Goal: Task Accomplishment & Management: Manage account settings

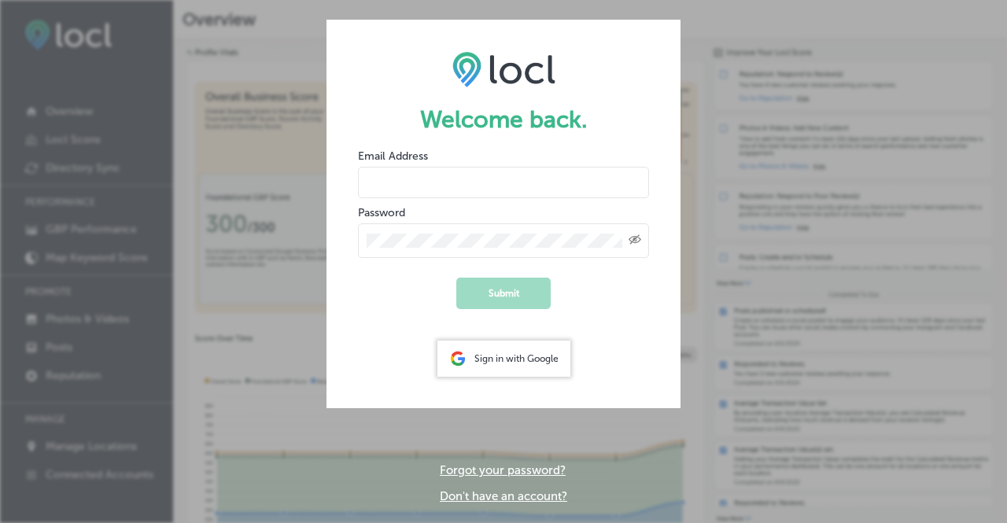
type input "[EMAIL_ADDRESS][DOMAIN_NAME]"
click at [542, 293] on button "Submit" at bounding box center [503, 293] width 94 height 31
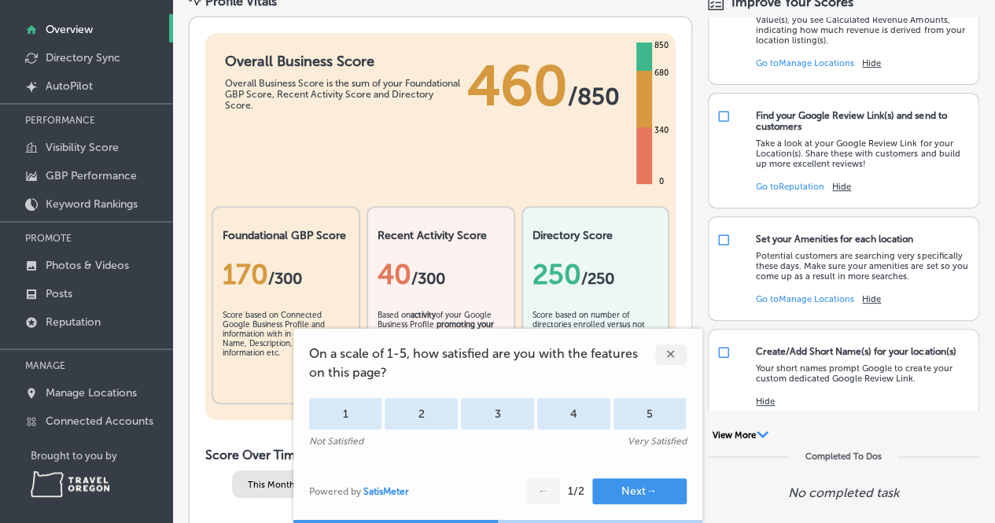
scroll to position [87, 0]
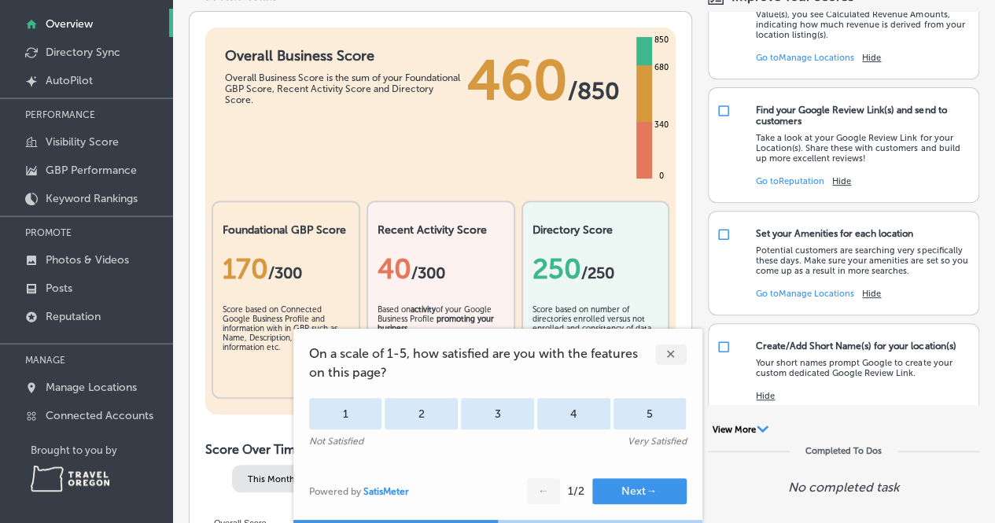
click at [80, 385] on p "Manage Locations" at bounding box center [91, 387] width 91 height 13
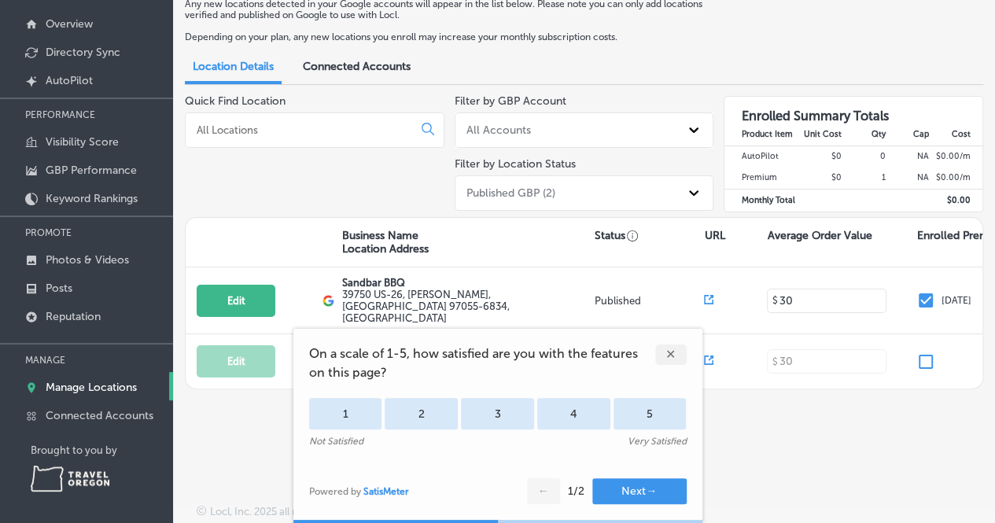
click at [235, 292] on button "Edit" at bounding box center [236, 301] width 79 height 32
select select "US"
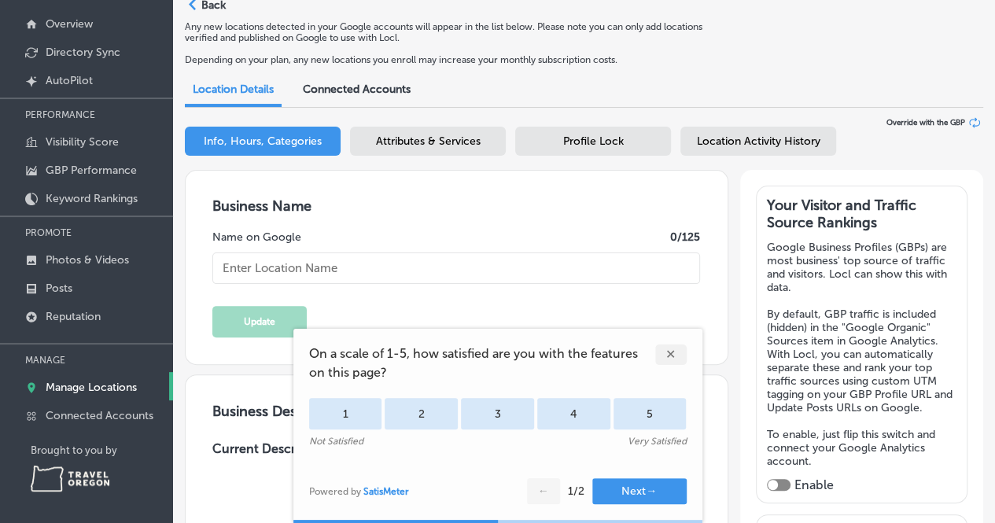
type input "Sandbar BBQ"
type input "39750 US-26"
type input "[PERSON_NAME]"
type input "97055-6834"
type input "US"
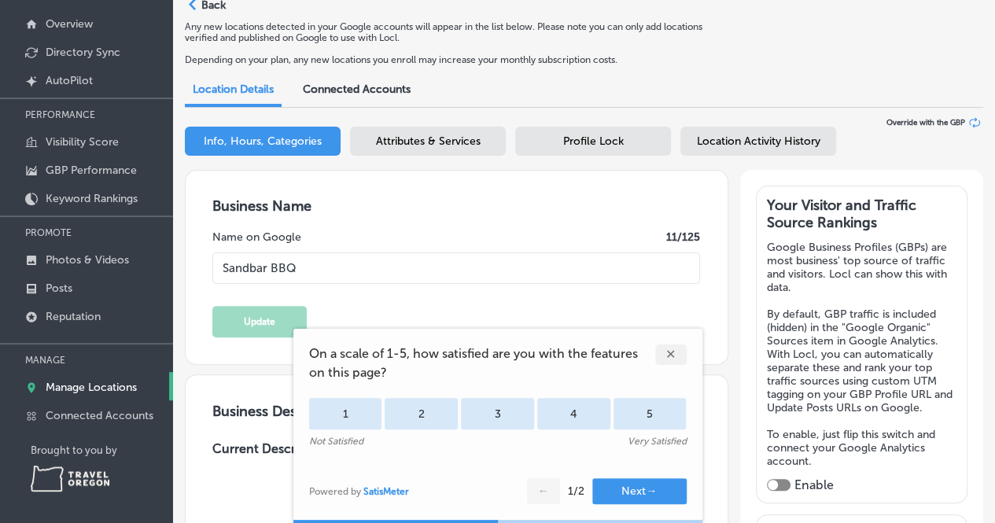
type input "[URL][DOMAIN_NAME]"
checkbox input "true"
type textarea "West Coast BBQ at it's finest! We start with high quality meats and use a combi…"
type input "[PHONE_NUMBER]"
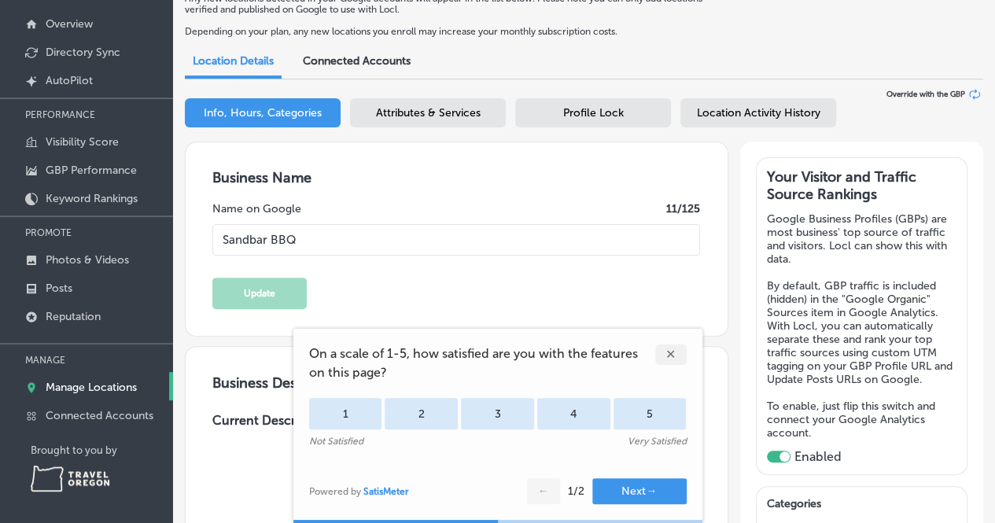
click at [670, 352] on div "✕" at bounding box center [670, 355] width 31 height 20
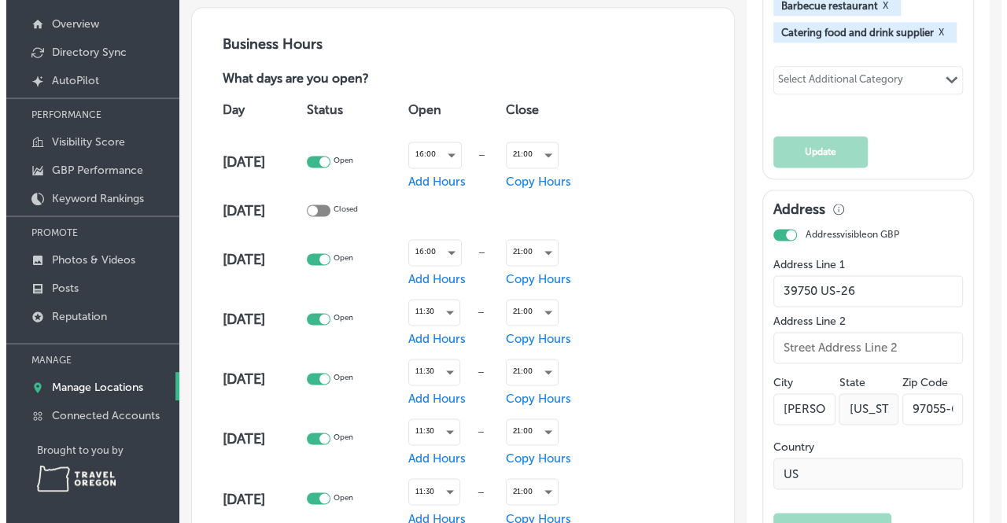
scroll to position [935, 0]
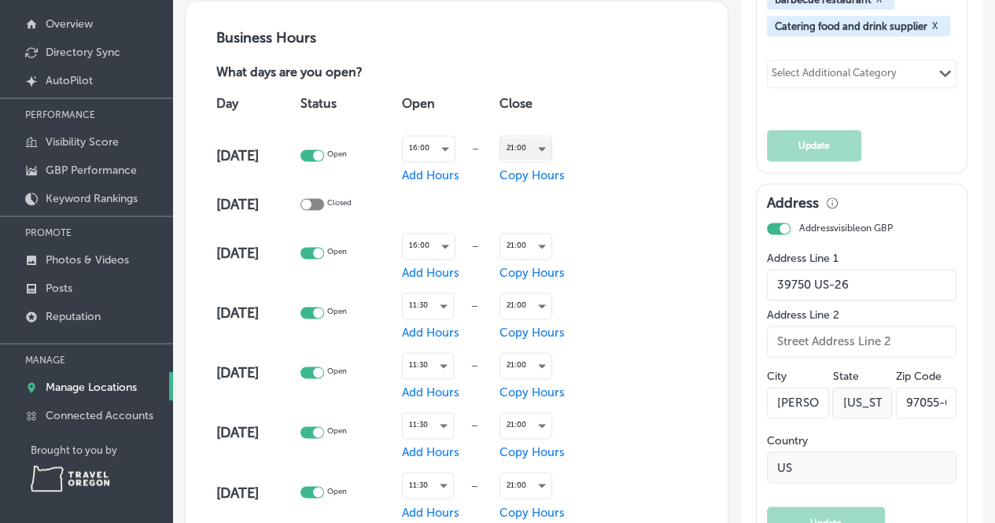
click at [539, 143] on div "21:00" at bounding box center [525, 148] width 51 height 21
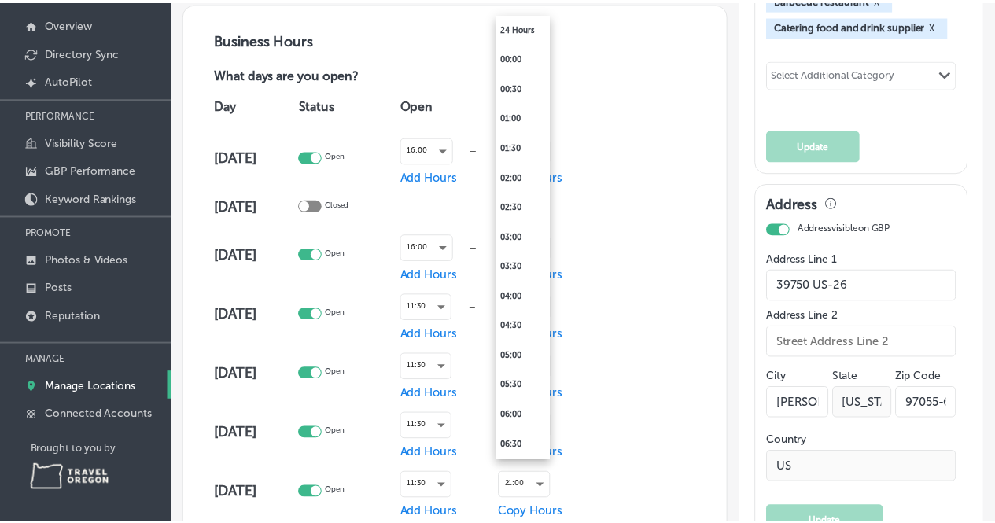
scroll to position [1046, 0]
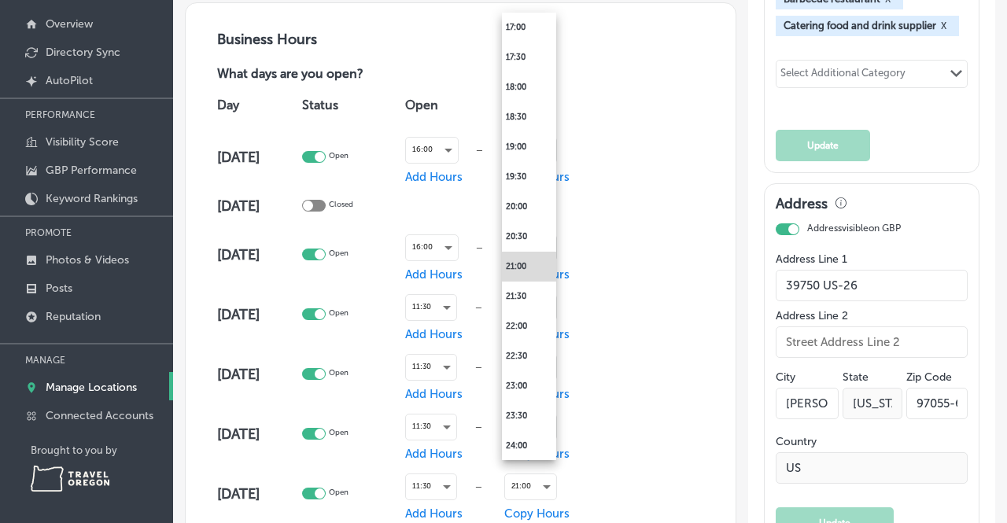
click at [530, 210] on li "20:00" at bounding box center [529, 207] width 54 height 30
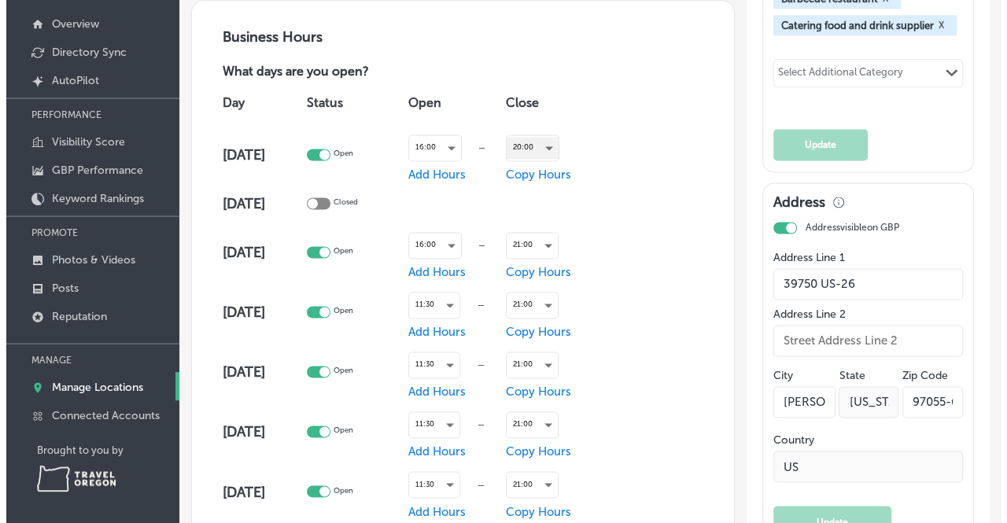
scroll to position [935, 0]
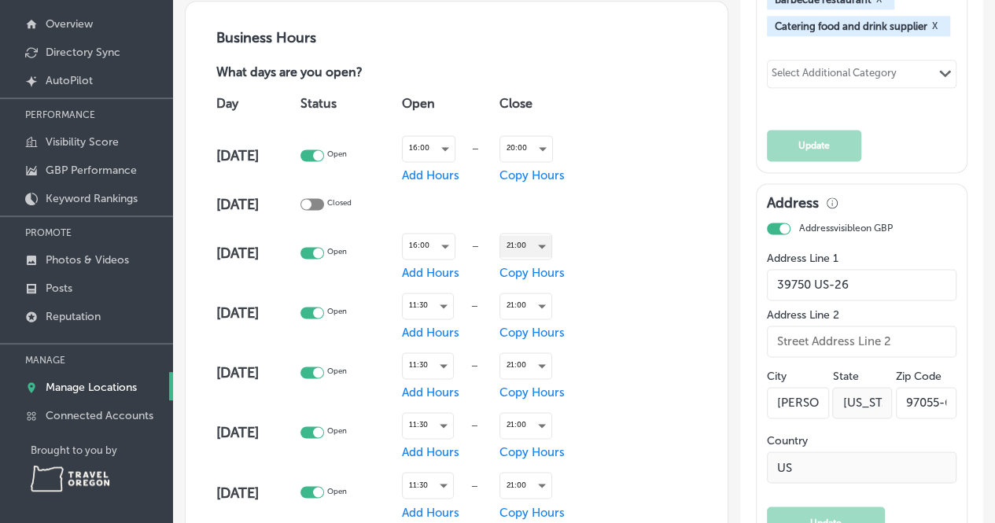
click at [542, 239] on div "21:00" at bounding box center [525, 245] width 51 height 21
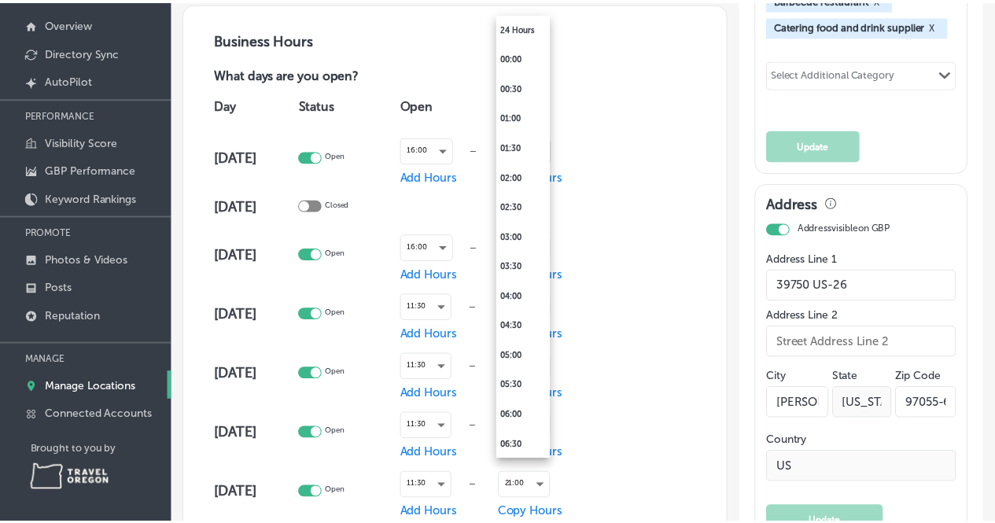
scroll to position [1046, 0]
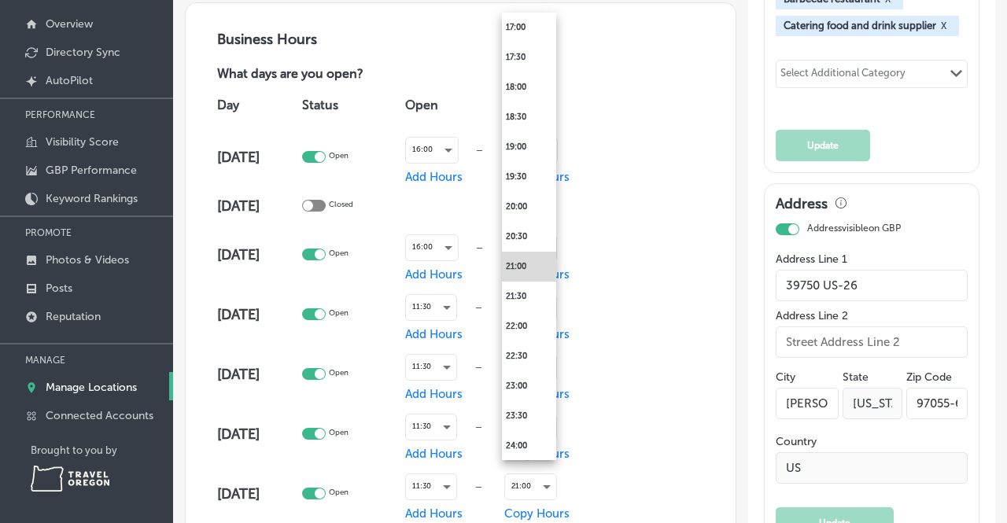
click at [526, 209] on li "20:00" at bounding box center [529, 207] width 54 height 30
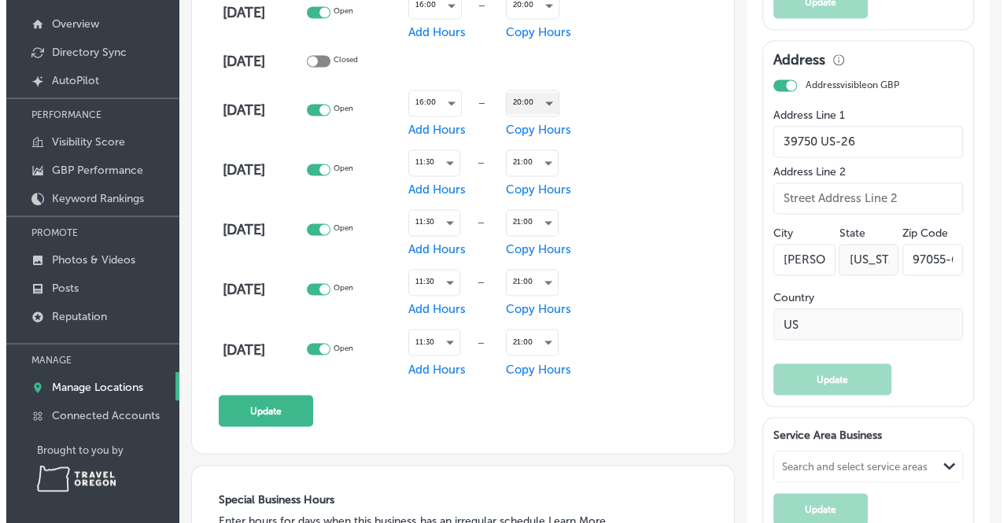
scroll to position [1079, 0]
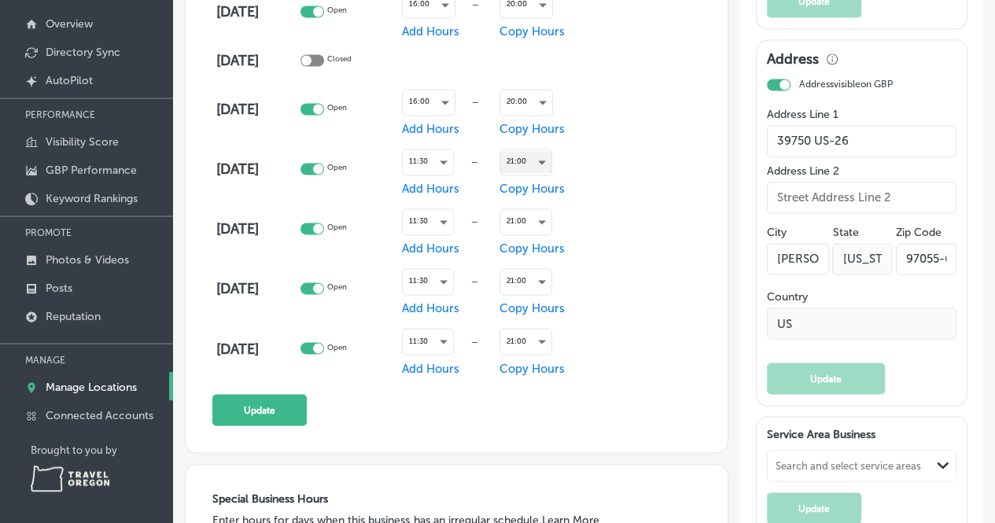
click at [538, 160] on div "21:00" at bounding box center [525, 161] width 51 height 21
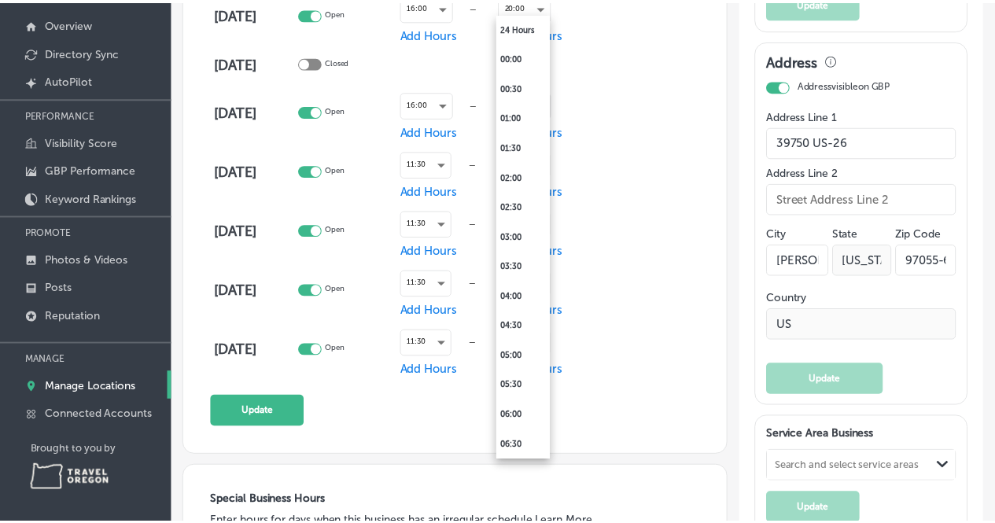
scroll to position [1046, 0]
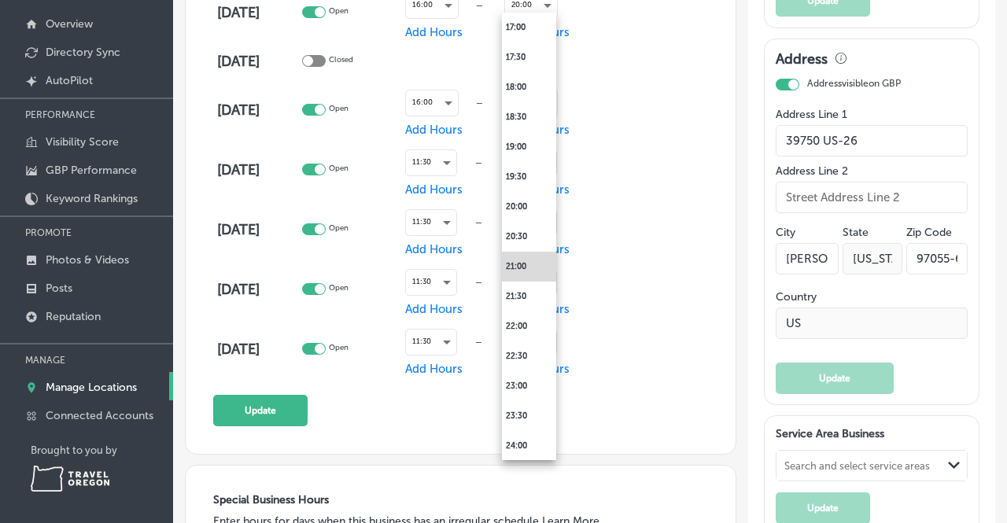
click at [535, 216] on li "20:00" at bounding box center [529, 207] width 54 height 30
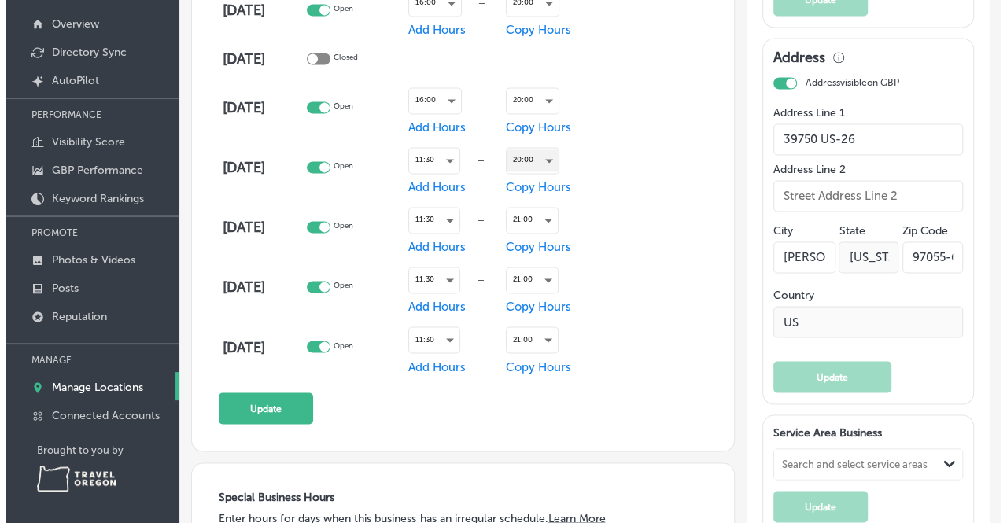
scroll to position [1079, 0]
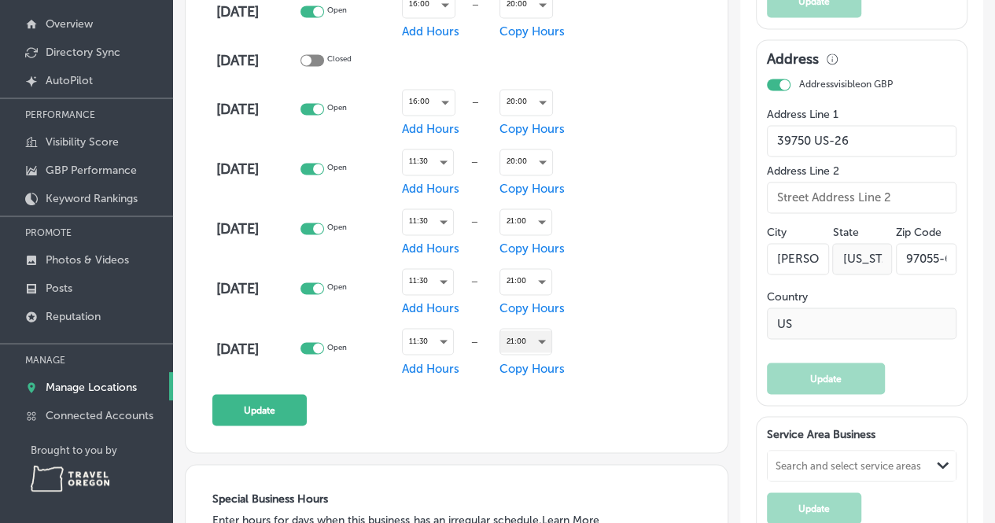
click at [542, 337] on div "21:00" at bounding box center [525, 340] width 51 height 21
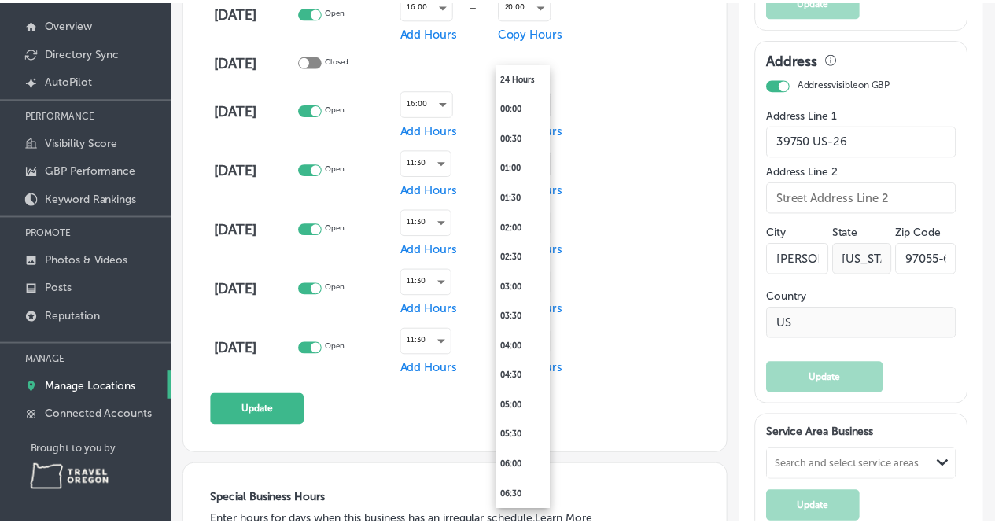
scroll to position [1046, 0]
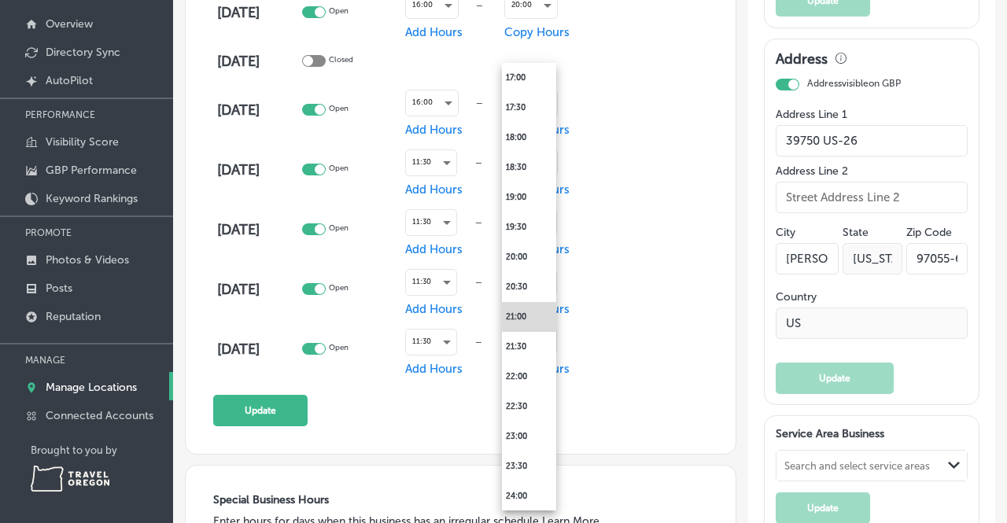
click at [539, 260] on li "20:00" at bounding box center [529, 257] width 54 height 30
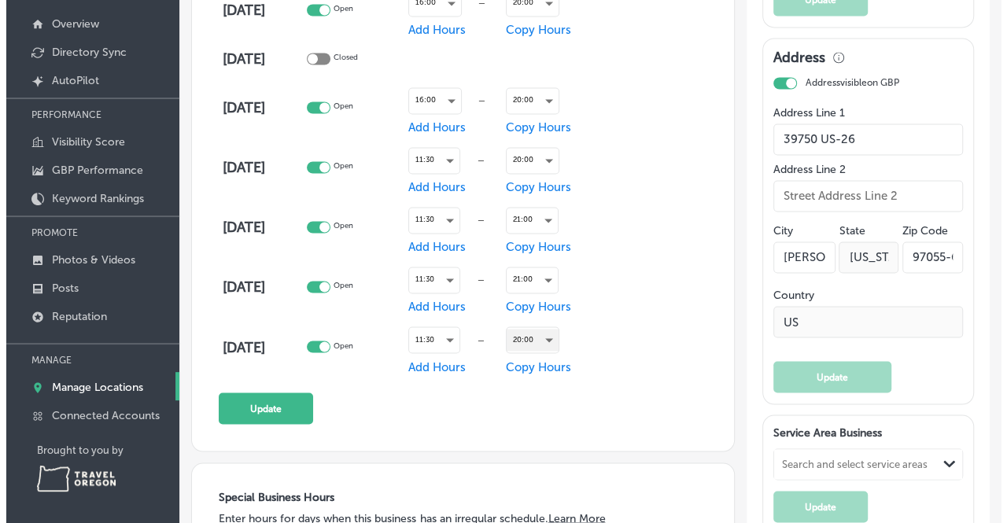
scroll to position [1079, 0]
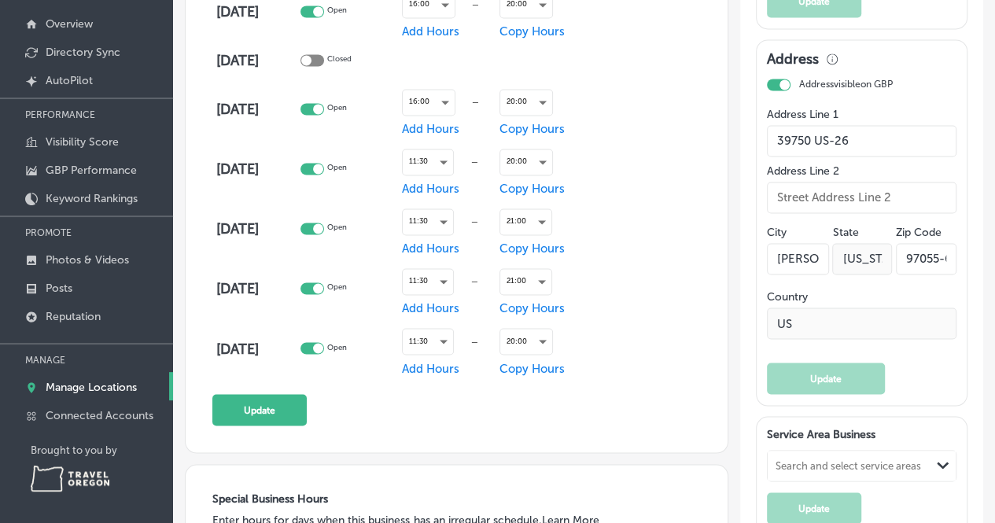
click at [245, 411] on button "Update" at bounding box center [259, 409] width 94 height 31
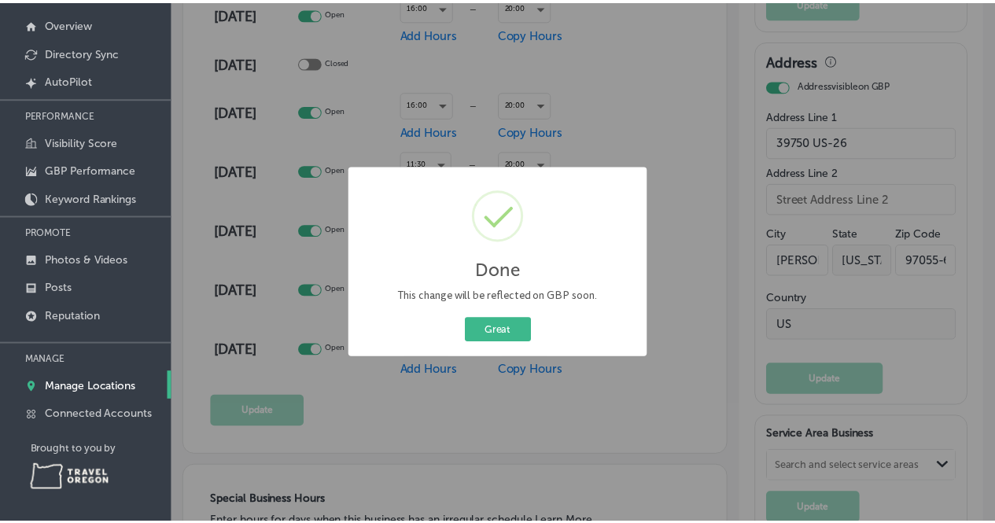
scroll to position [1081, 0]
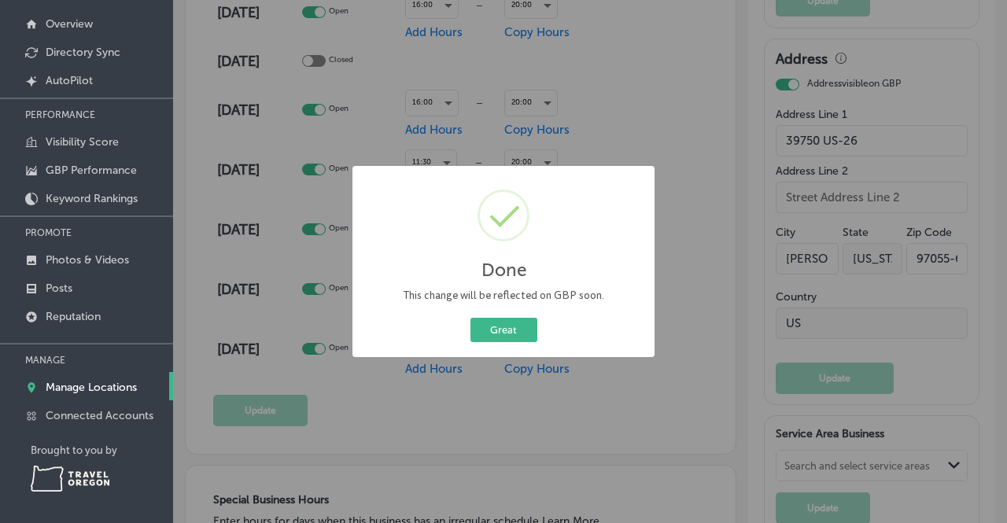
click at [526, 334] on button "Great" at bounding box center [503, 330] width 67 height 24
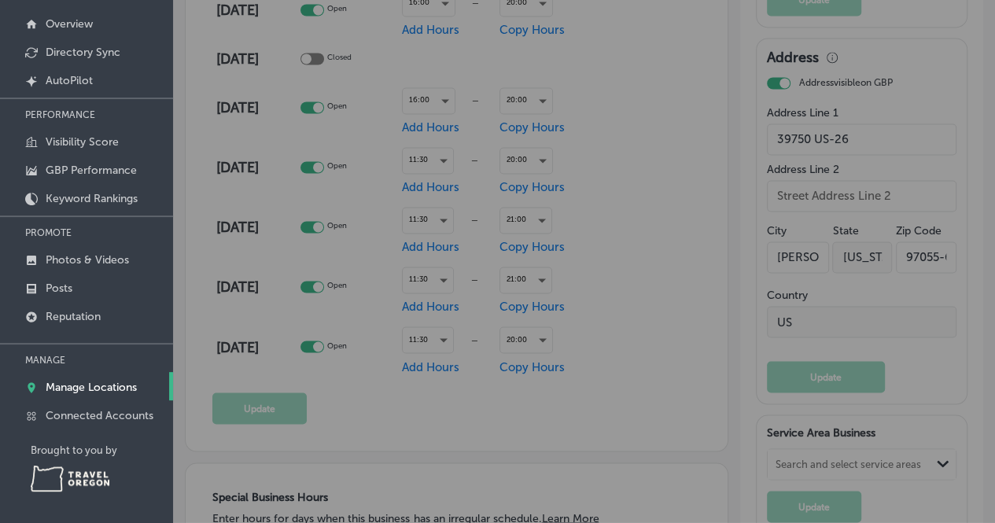
scroll to position [1079, 0]
